Goal: Task Accomplishment & Management: Complete application form

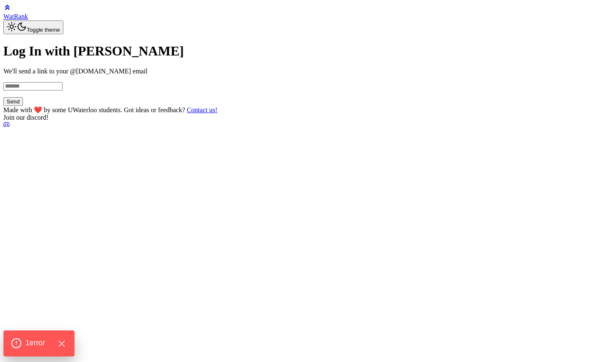
click at [18, 341] on icon at bounding box center [16, 343] width 11 height 11
click at [63, 91] on input at bounding box center [32, 86] width 59 height 8
type input "********"
click at [23, 106] on button "Send" at bounding box center [13, 101] width 20 height 9
